Goal: Find specific page/section

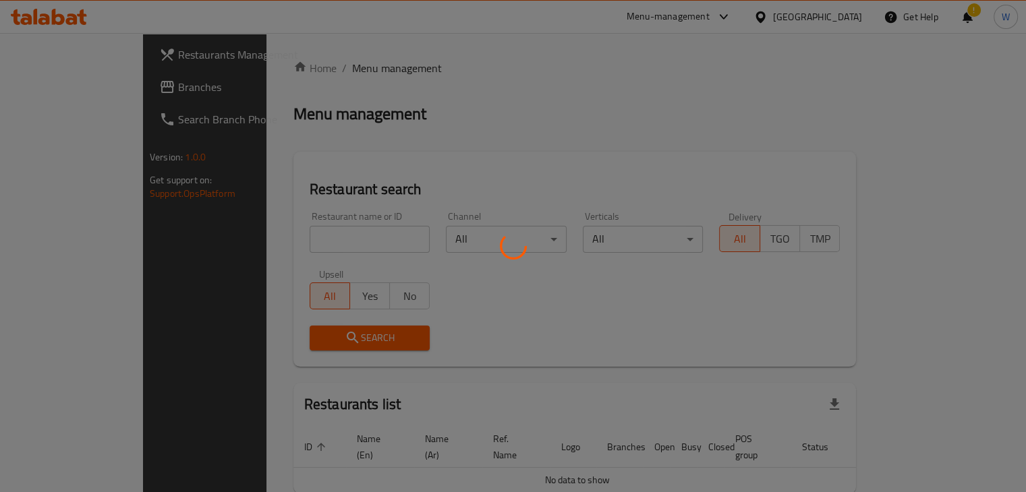
click at [345, 241] on div at bounding box center [513, 246] width 1026 height 492
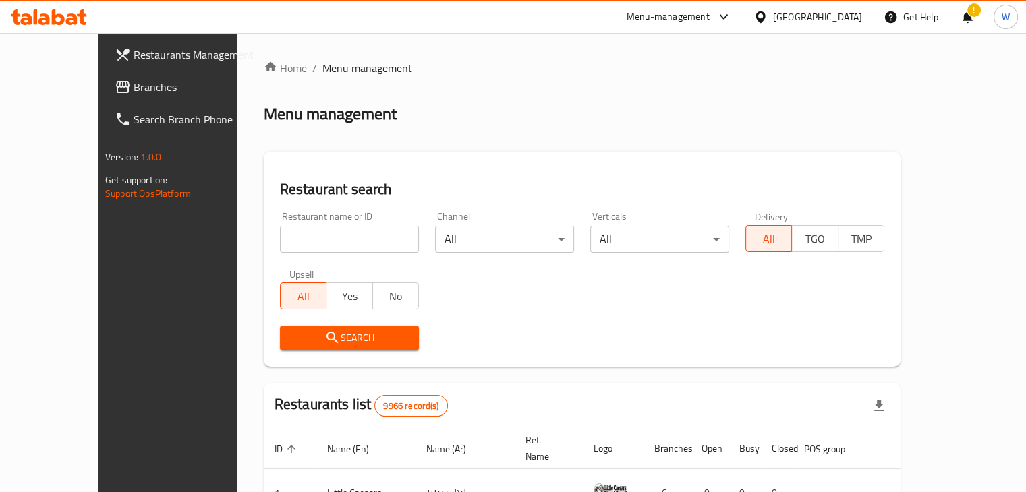
click at [332, 243] on input "search" at bounding box center [349, 239] width 139 height 27
type input "lazio"
click button "Search" at bounding box center [349, 338] width 139 height 25
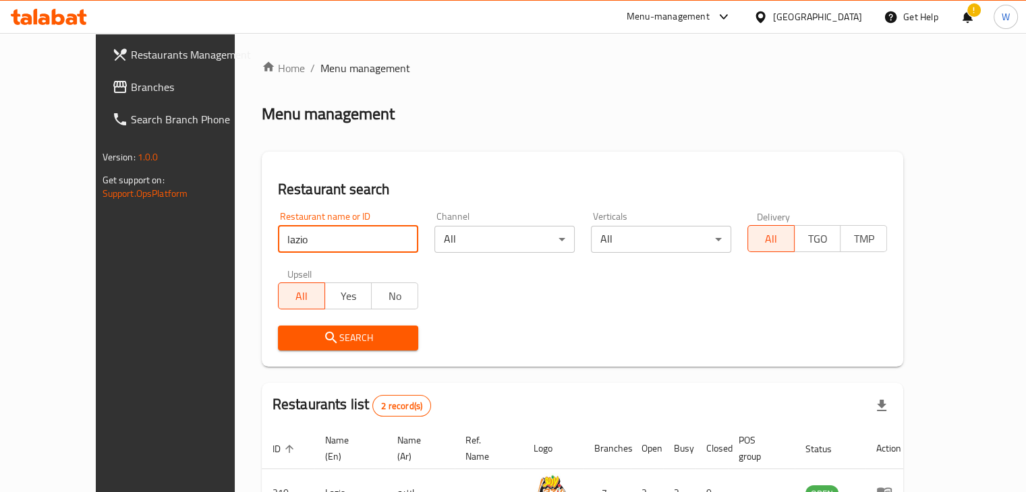
scroll to position [129, 0]
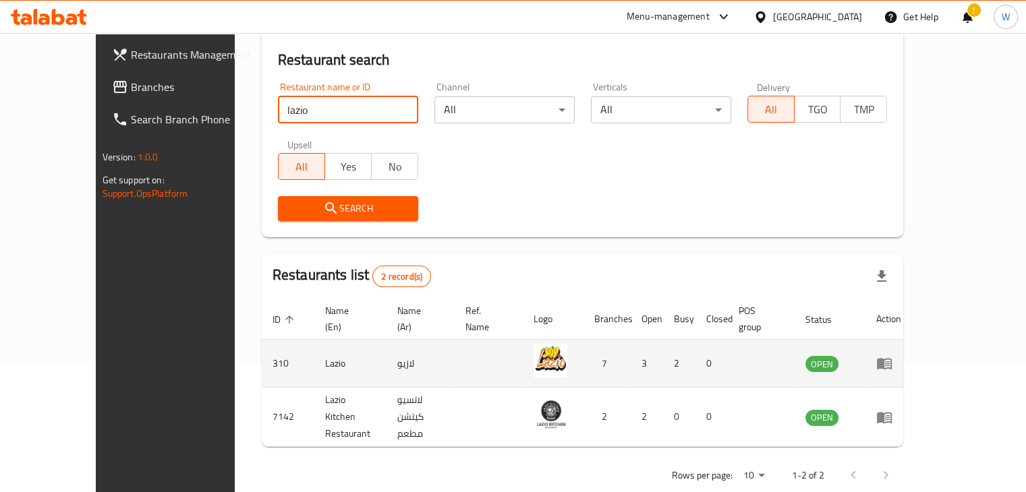
click at [891, 359] on icon "enhanced table" at bounding box center [884, 364] width 15 height 11
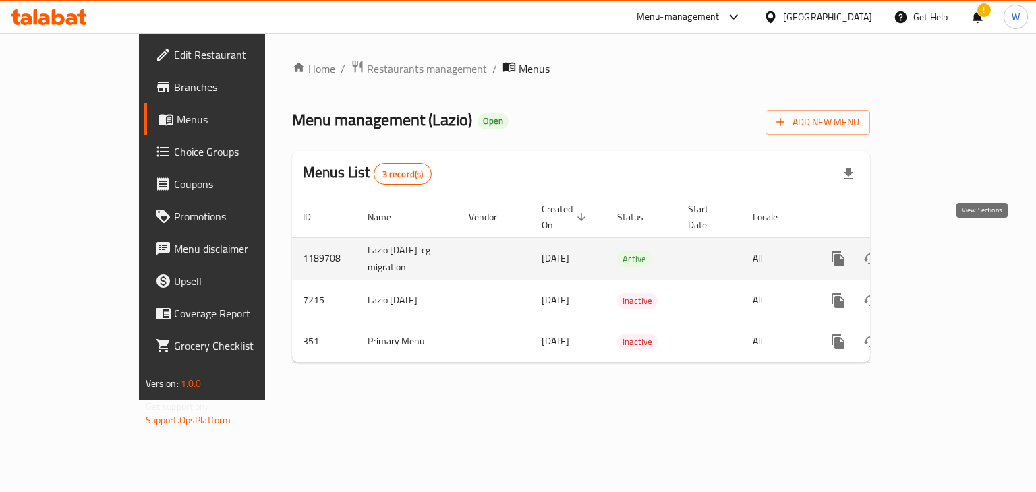
click at [943, 251] on icon "enhanced table" at bounding box center [935, 259] width 16 height 16
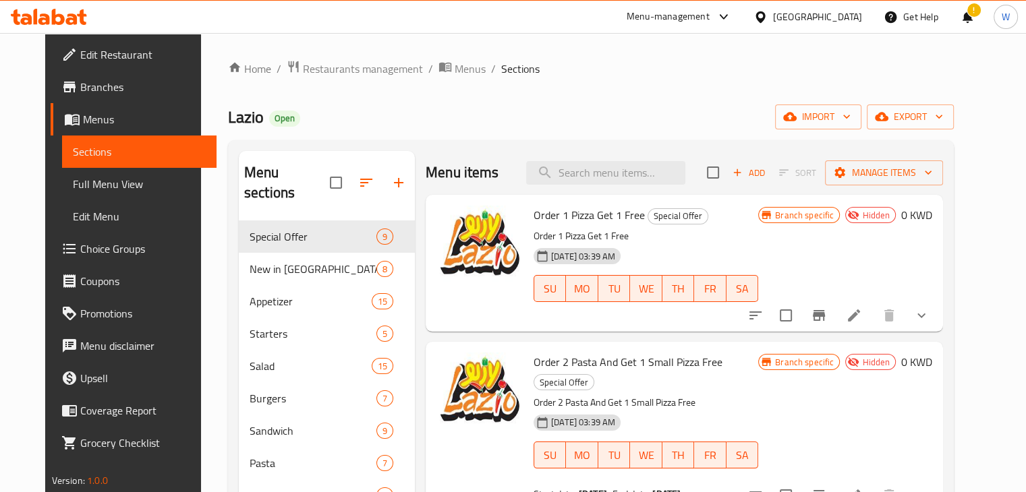
click at [89, 87] on span "Branches" at bounding box center [142, 87] width 125 height 16
